Goal: Navigation & Orientation: Find specific page/section

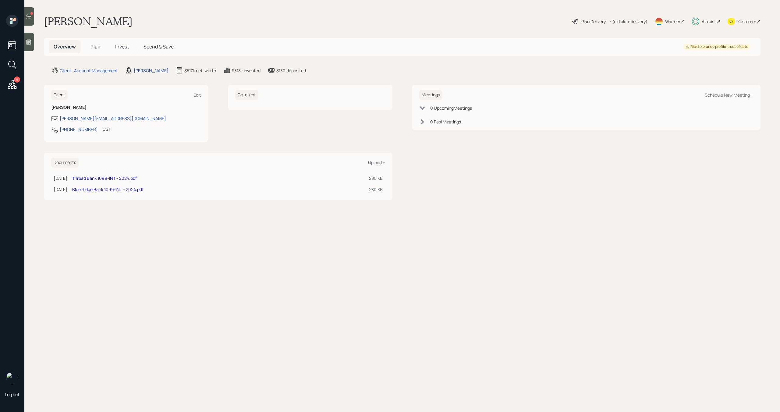
click at [168, 48] on span "Spend & Save" at bounding box center [158, 46] width 30 height 7
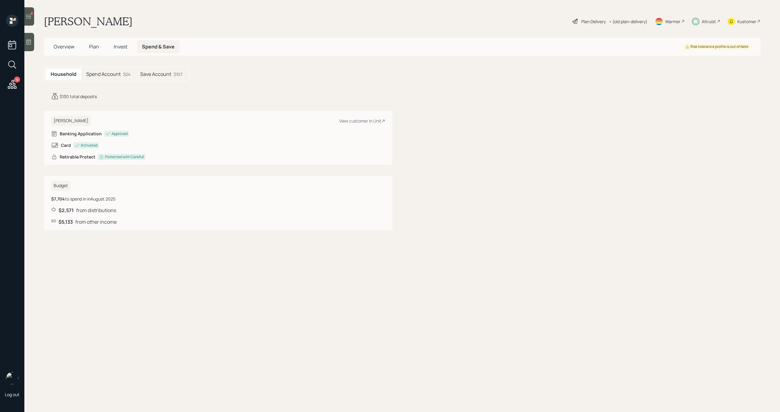
click at [114, 75] on h5 "Spend Account" at bounding box center [103, 74] width 34 height 6
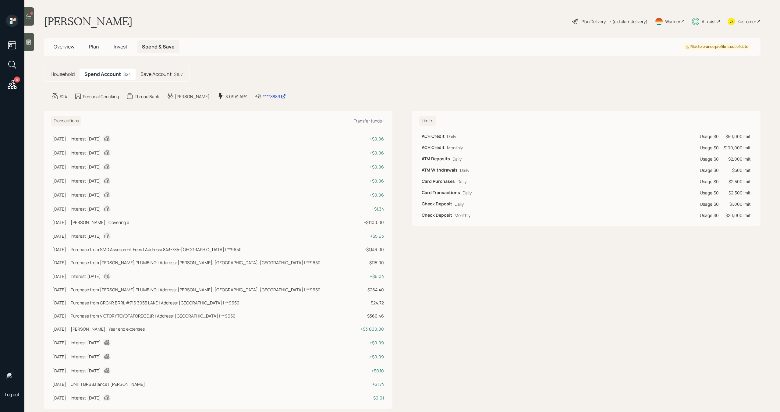
click at [165, 75] on h5 "Save Account" at bounding box center [155, 74] width 31 height 6
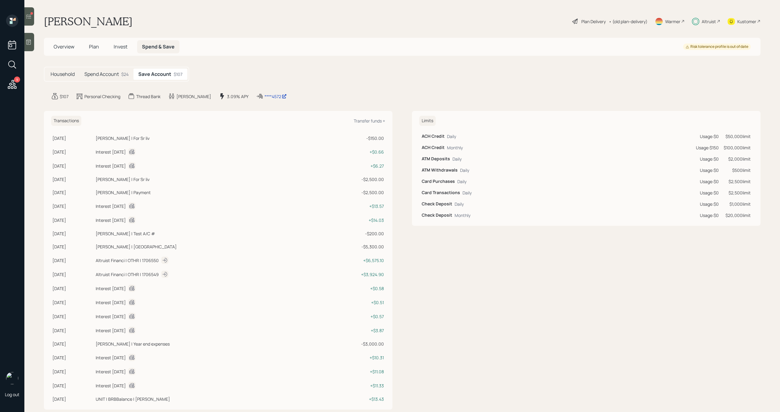
click at [712, 21] on div "Altruist" at bounding box center [708, 21] width 14 height 6
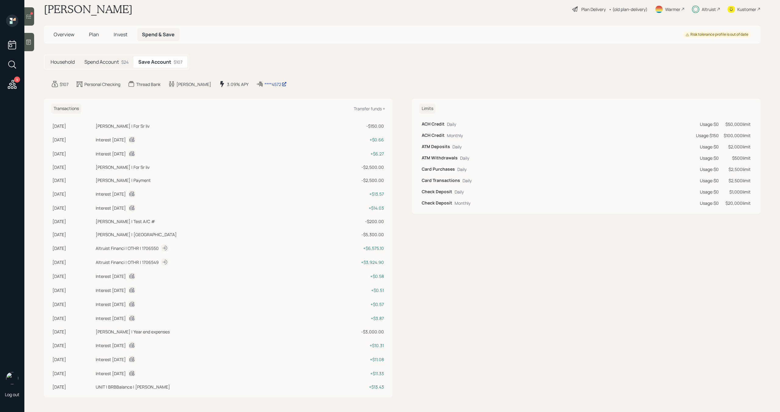
click at [119, 60] on h5 "Spend Account" at bounding box center [101, 62] width 34 height 6
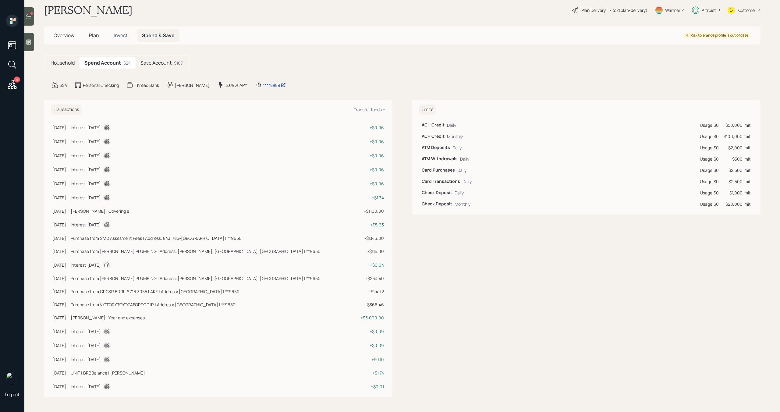
click at [157, 61] on h5 "Save Account" at bounding box center [155, 63] width 31 height 6
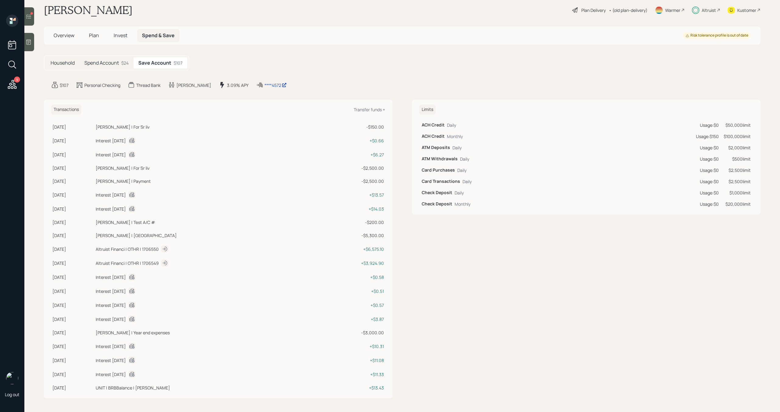
scroll to position [12, 0]
click at [118, 61] on h5 "Spend Account" at bounding box center [101, 62] width 34 height 6
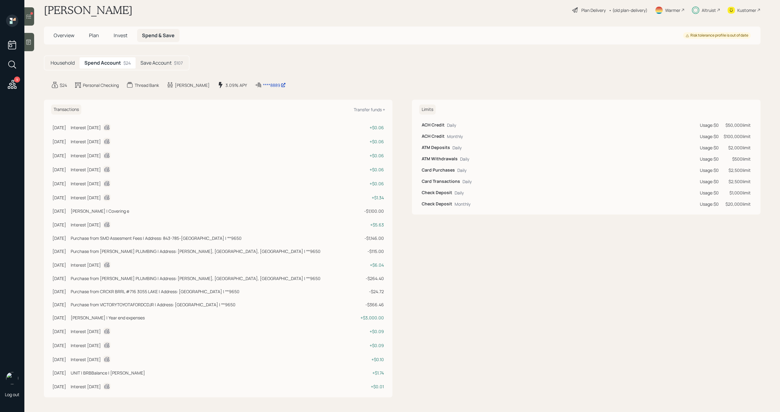
click at [153, 65] on h5 "Save Account" at bounding box center [155, 63] width 31 height 6
